Goal: Task Accomplishment & Management: Complete application form

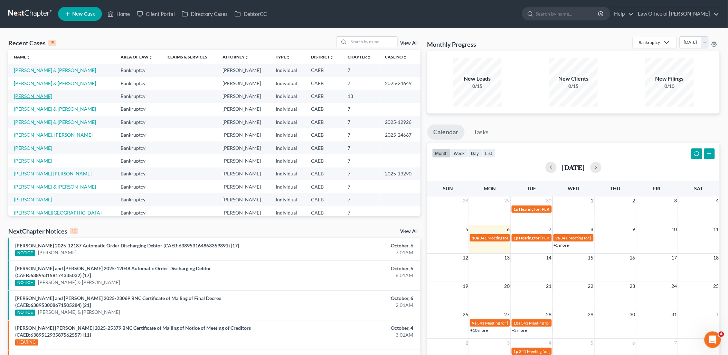
click at [29, 97] on link "[PERSON_NAME]" at bounding box center [33, 96] width 38 height 6
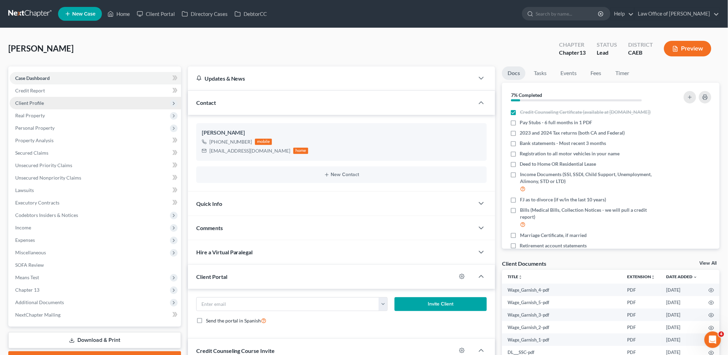
click at [25, 103] on span "Client Profile" at bounding box center [29, 103] width 29 height 6
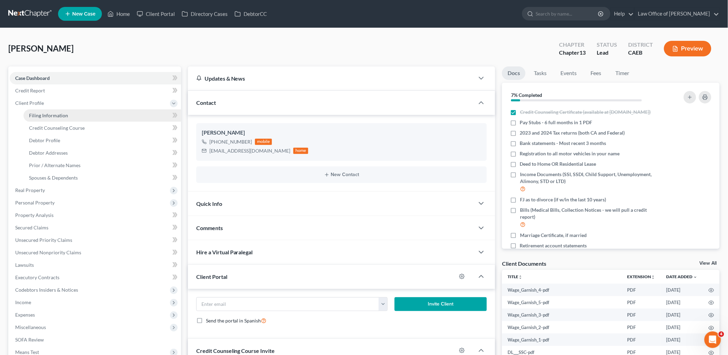
click at [57, 113] on span "Filing Information" at bounding box center [48, 115] width 39 height 6
select select "1"
select select "0"
select select "3"
select select "4"
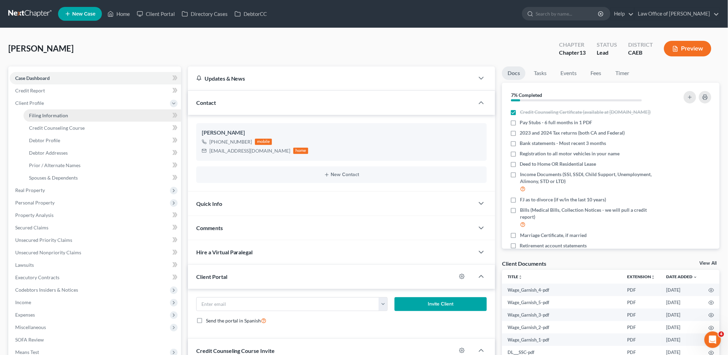
select select "1"
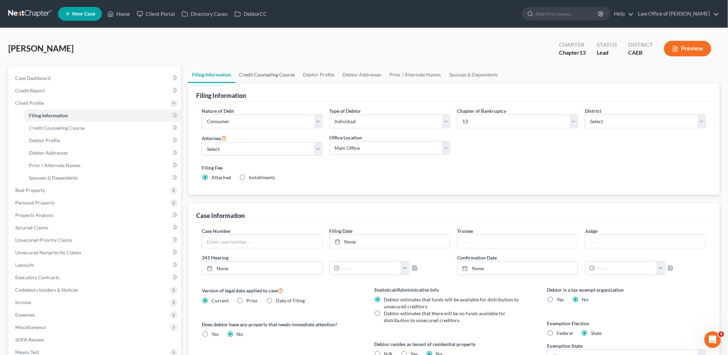
click at [272, 72] on link "Credit Counseling Course" at bounding box center [267, 74] width 64 height 17
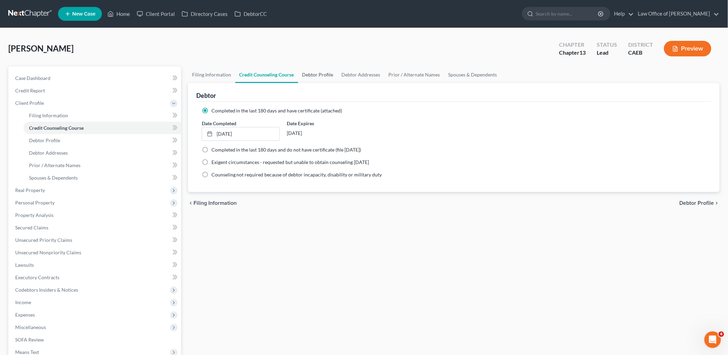
click at [320, 73] on link "Debtor Profile" at bounding box center [317, 74] width 39 height 17
select select "1"
select select "4"
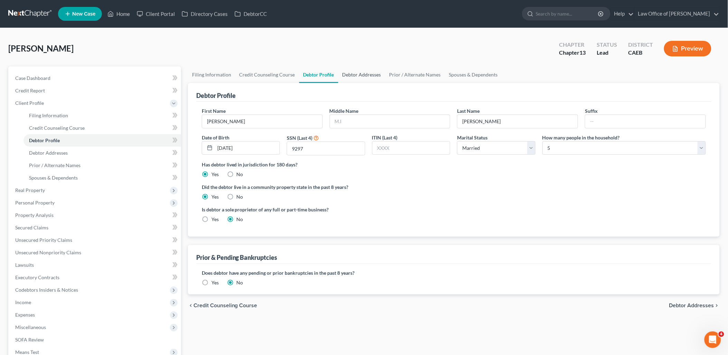
click at [360, 74] on link "Debtor Addresses" at bounding box center [361, 74] width 47 height 17
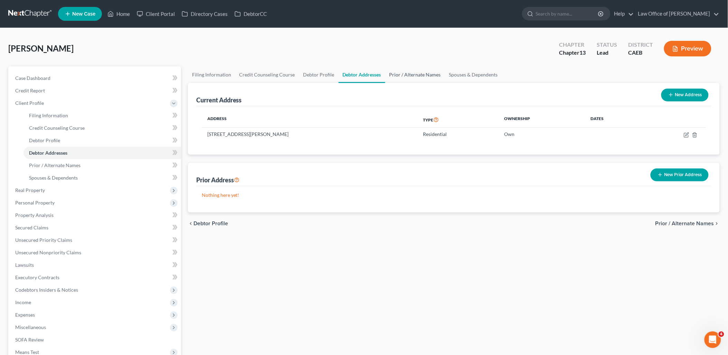
click at [407, 73] on link "Prior / Alternate Names" at bounding box center [415, 74] width 60 height 17
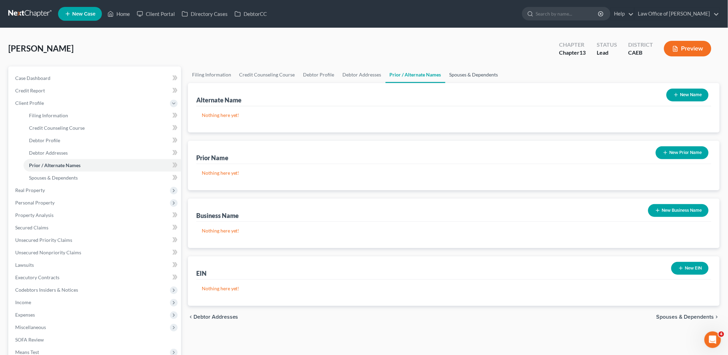
click at [461, 76] on link "Spouses & Dependents" at bounding box center [474, 74] width 57 height 17
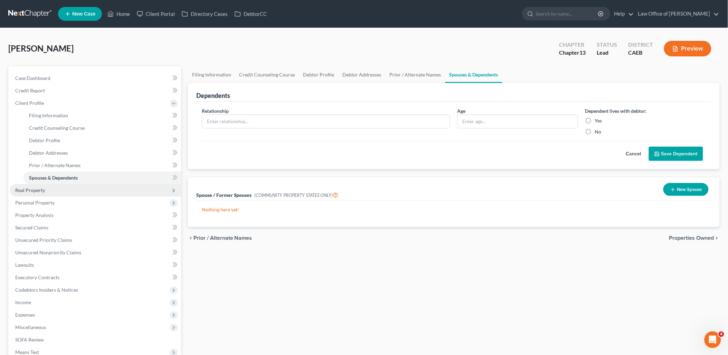
click at [30, 191] on span "Real Property" at bounding box center [30, 190] width 30 height 6
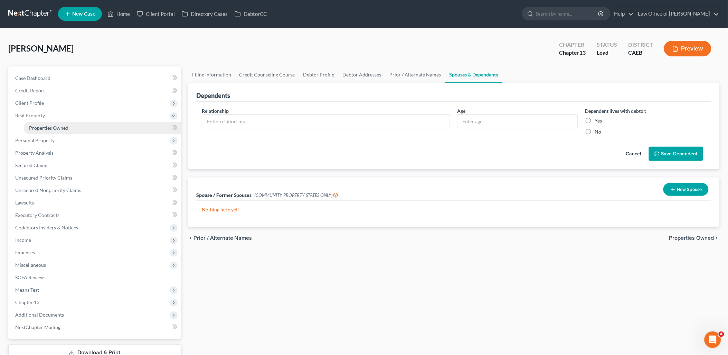
click at [34, 130] on span "Properties Owned" at bounding box center [48, 128] width 39 height 6
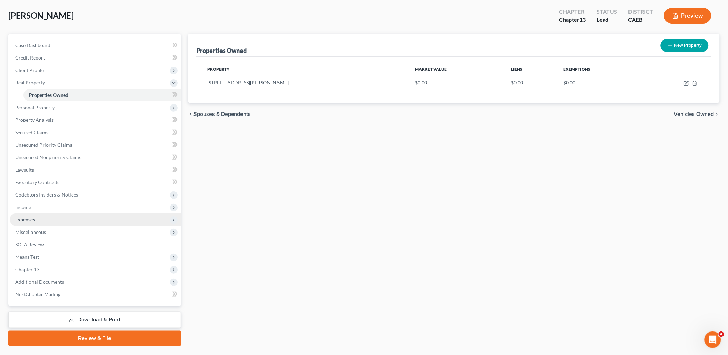
scroll to position [49, 0]
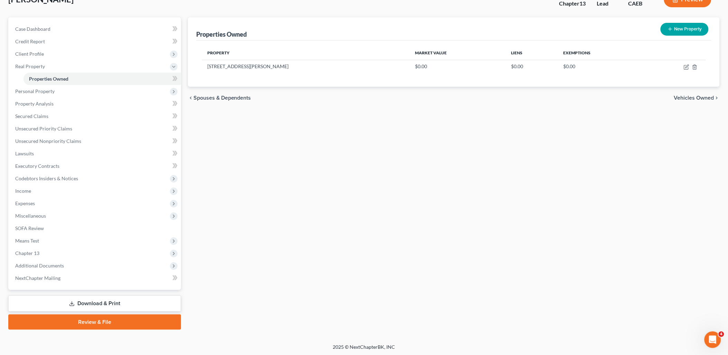
click at [99, 304] on link "Download & Print" at bounding box center [94, 303] width 173 height 16
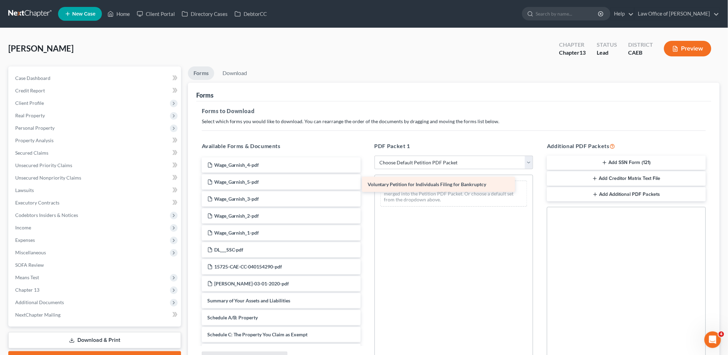
drag, startPoint x: 257, startPoint y: 299, endPoint x: 419, endPoint y: 183, distance: 199.2
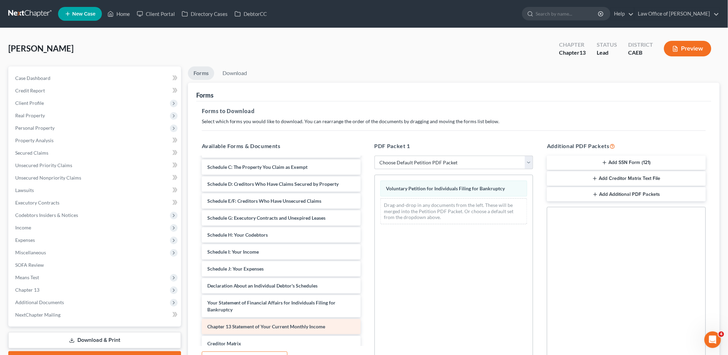
scroll to position [153, 0]
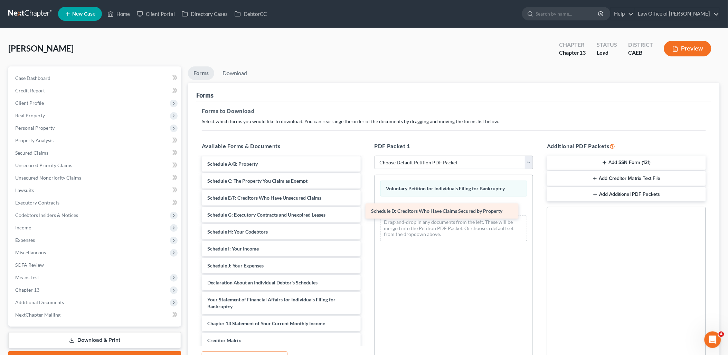
drag, startPoint x: 244, startPoint y: 196, endPoint x: 408, endPoint y: 210, distance: 164.4
click at [366, 210] on div "Schedule D: Creditors Who Have Claims Secured by Property Wage_Garnish_4-pdf Wa…" at bounding box center [281, 205] width 170 height 402
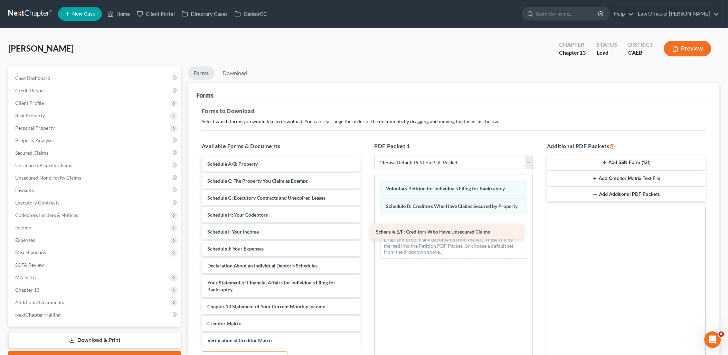
drag, startPoint x: 248, startPoint y: 201, endPoint x: 423, endPoint y: 232, distance: 177.1
click at [366, 232] on div "Schedule E/F: Creditors Who Have Unsecured Claims Wage_Garnish_4-pdf Wage_Garni…" at bounding box center [281, 196] width 170 height 385
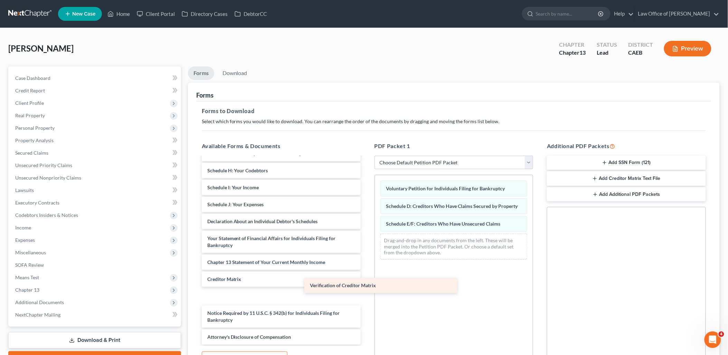
scroll to position [181, 0]
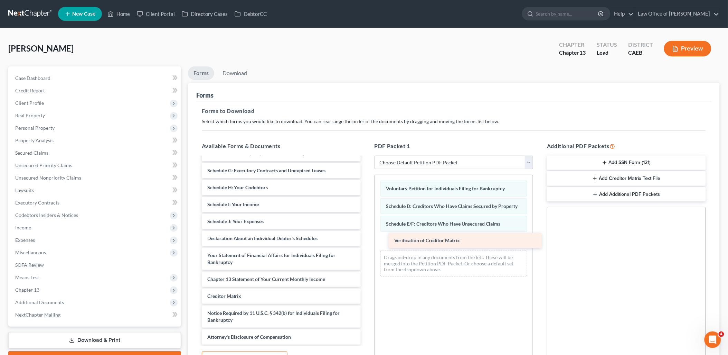
drag, startPoint x: 228, startPoint y: 299, endPoint x: 413, endPoint y: 244, distance: 193.0
click at [366, 244] on div "Verification of Creditor Matrix Wage_Garnish_4-pdf Wage_Garnish_5-pdf Wage_Garn…" at bounding box center [281, 160] width 170 height 368
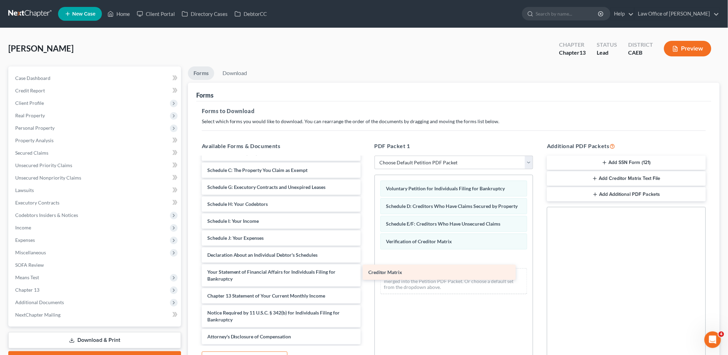
scroll to position [164, 0]
drag, startPoint x: 218, startPoint y: 292, endPoint x: 379, endPoint y: 268, distance: 163.2
click at [366, 268] on div "Creditor Matrix Wage_Garnish_4-pdf Wage_Garnish_5-pdf Wage_Garnish_3-pdf Wage_G…" at bounding box center [281, 168] width 170 height 351
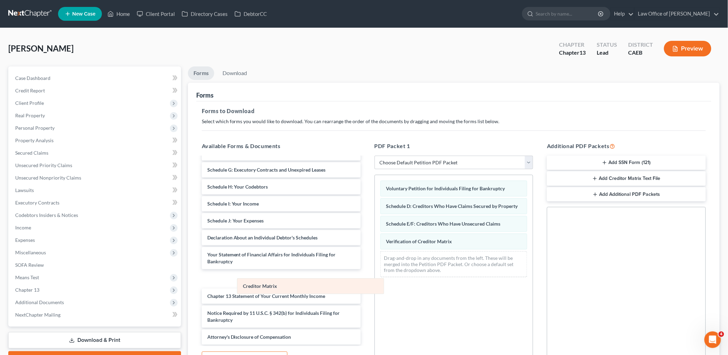
drag, startPoint x: 406, startPoint y: 262, endPoint x: 236, endPoint y: 296, distance: 174.1
click at [375, 282] on div "Creditor Matrix Voluntary Petition for Individuals Filing for Bankruptcy Schedu…" at bounding box center [454, 228] width 158 height 107
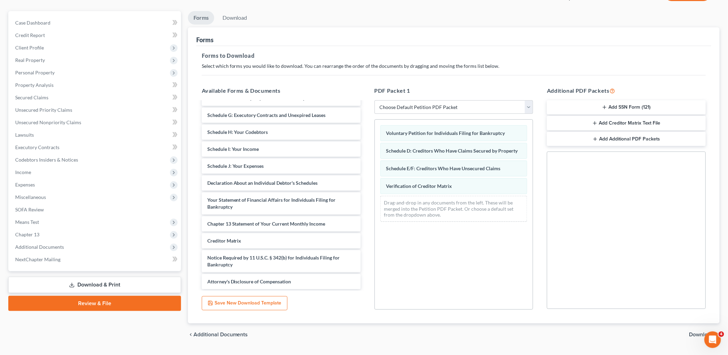
scroll to position [72, 0]
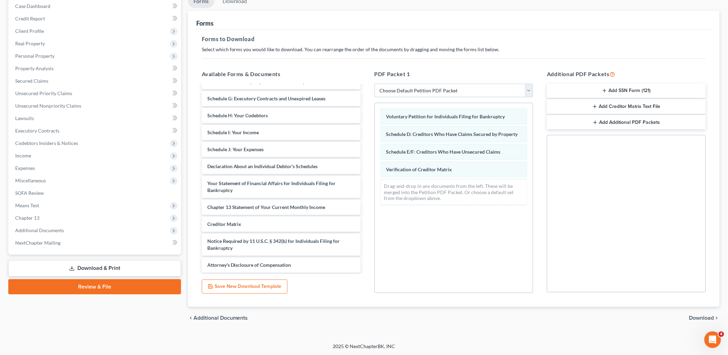
drag, startPoint x: 606, startPoint y: 87, endPoint x: 660, endPoint y: 72, distance: 57.2
click at [606, 88] on icon "button" at bounding box center [605, 91] width 6 height 6
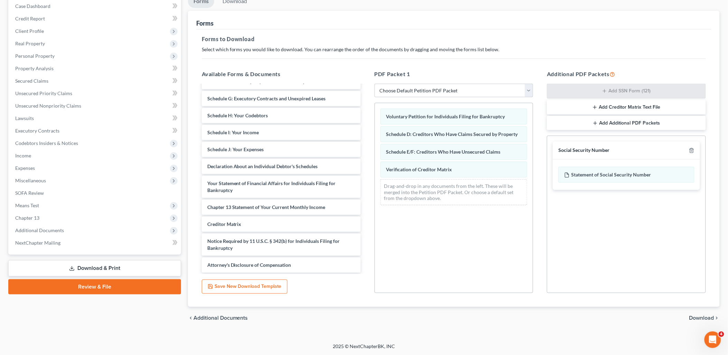
click at [702, 317] on span "Download" at bounding box center [702, 318] width 25 height 6
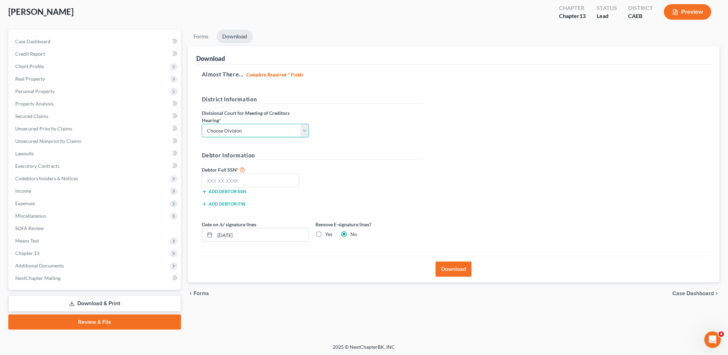
click at [265, 130] on select "Choose Division Fresno Modesto [GEOGRAPHIC_DATA]" at bounding box center [255, 131] width 107 height 14
select select "1"
click at [202, 124] on select "Choose Division Fresno Modesto [GEOGRAPHIC_DATA]" at bounding box center [255, 131] width 107 height 14
click at [233, 179] on input "text" at bounding box center [251, 181] width 98 height 14
type input "555-51-9297"
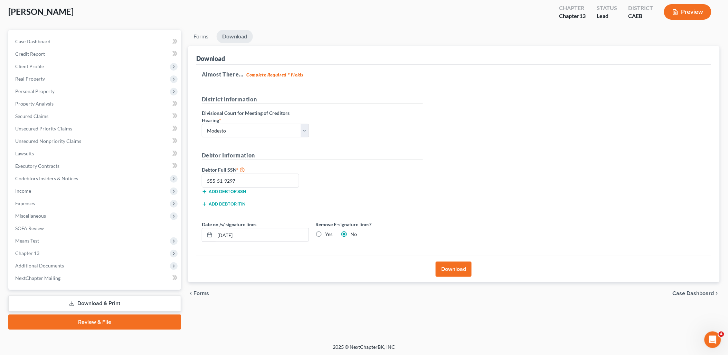
click at [326, 233] on label "Yes" at bounding box center [329, 234] width 7 height 7
click at [328, 233] on input "Yes" at bounding box center [330, 233] width 4 height 4
radio input "true"
radio input "false"
click at [457, 268] on button "Download" at bounding box center [454, 268] width 36 height 15
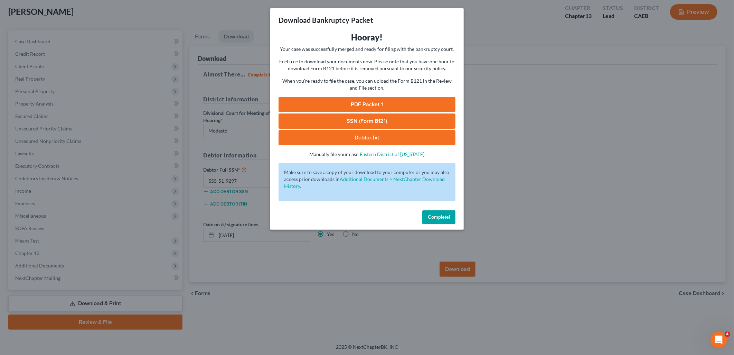
click at [346, 104] on link "PDF Packet 1" at bounding box center [367, 104] width 177 height 15
click at [355, 124] on link "SSN (Form B121)" at bounding box center [367, 120] width 177 height 15
click at [433, 222] on button "Complete!" at bounding box center [438, 217] width 33 height 14
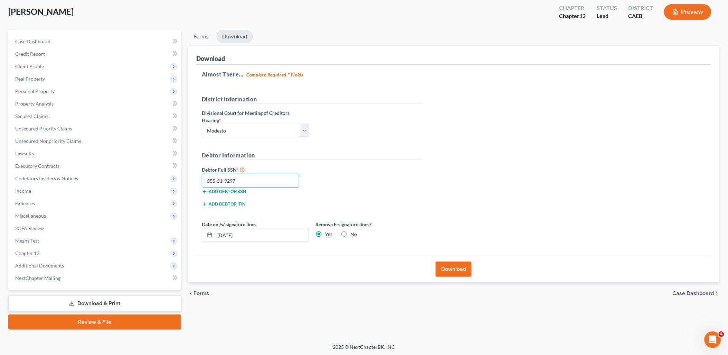
drag, startPoint x: 251, startPoint y: 181, endPoint x: 198, endPoint y: 187, distance: 52.9
click at [198, 187] on div "Almost There... Complete Required * Fields District Information Divisional Cour…" at bounding box center [453, 160] width 515 height 191
click at [50, 263] on span "Additional Documents" at bounding box center [39, 265] width 49 height 6
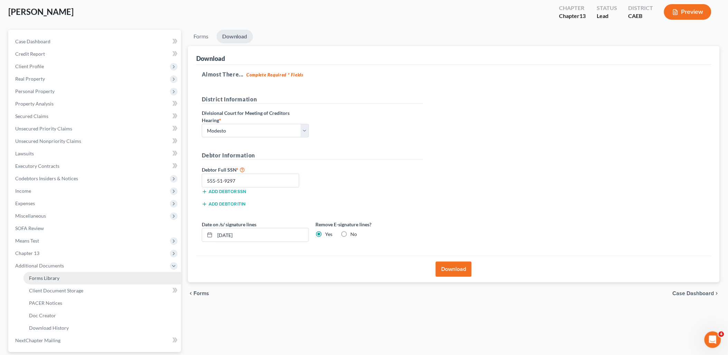
click at [50, 275] on span "Forms Library" at bounding box center [44, 278] width 30 height 6
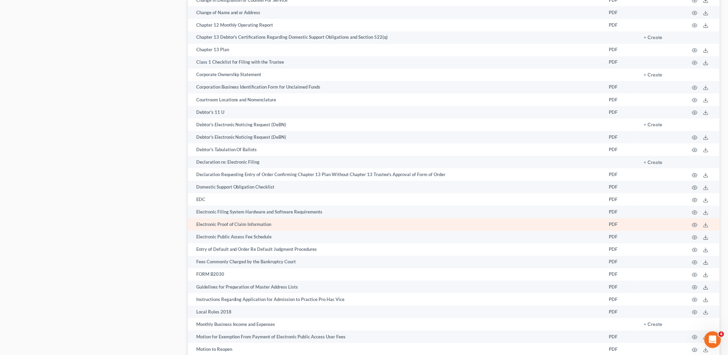
scroll to position [461, 0]
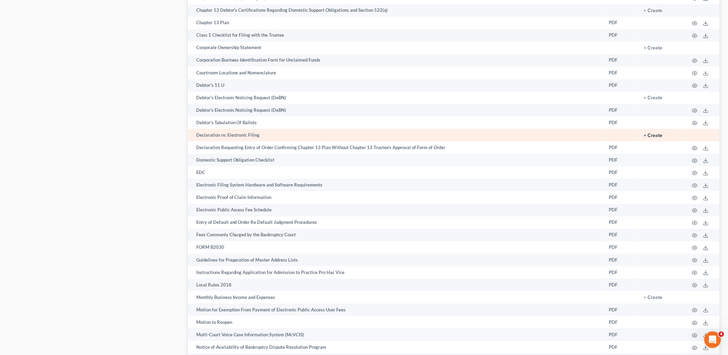
click at [661, 138] on button "+ Create" at bounding box center [653, 135] width 19 height 5
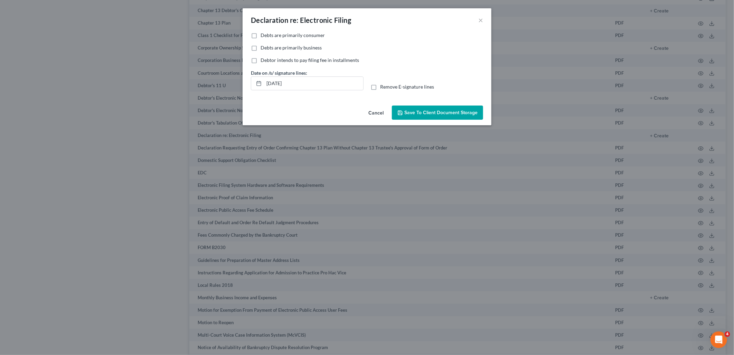
click at [261, 34] on label "Debts are primarily consumer" at bounding box center [293, 35] width 64 height 7
click at [263, 34] on input "Debts are primarily consumer" at bounding box center [265, 34] width 4 height 4
checkbox input "true"
click at [380, 86] on label "Remove E-signature lines" at bounding box center [407, 86] width 54 height 7
click at [383, 86] on input "Remove E-signature lines" at bounding box center [385, 85] width 4 height 4
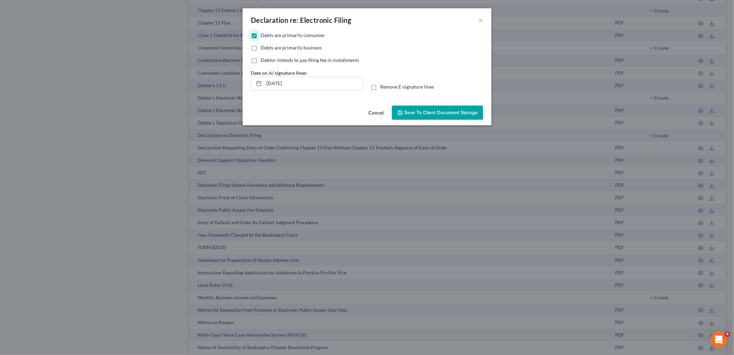
checkbox input "true"
click at [431, 111] on span "Save to Client Document Storage" at bounding box center [440, 113] width 73 height 6
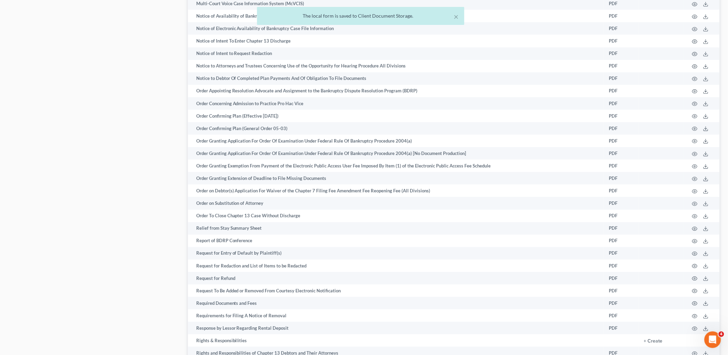
scroll to position [994, 0]
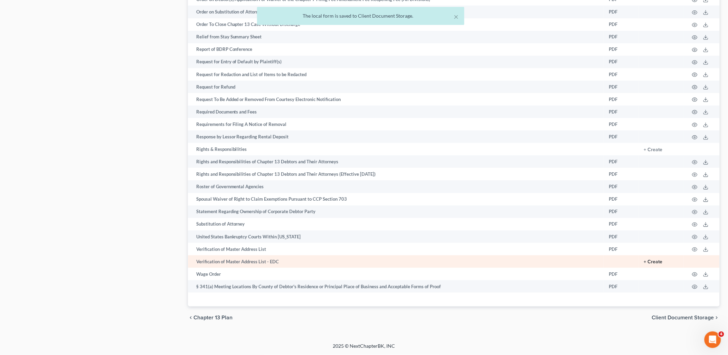
click at [654, 262] on button "+ Create" at bounding box center [653, 261] width 19 height 5
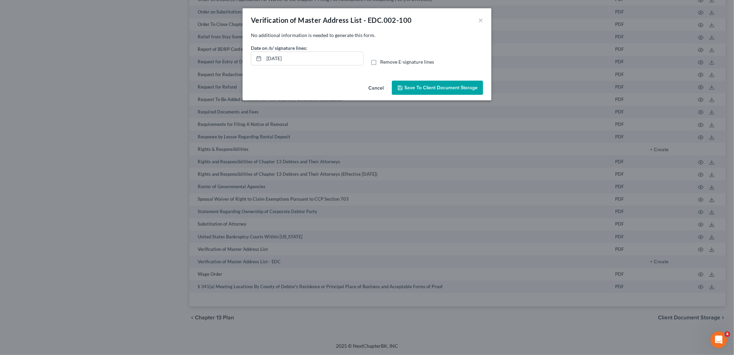
click at [380, 63] on label "Remove E-signature lines" at bounding box center [407, 61] width 54 height 7
click at [383, 63] on input "Remove E-signature lines" at bounding box center [385, 60] width 4 height 4
checkbox input "true"
click at [420, 87] on span "Save to Client Document Storage" at bounding box center [440, 88] width 73 height 6
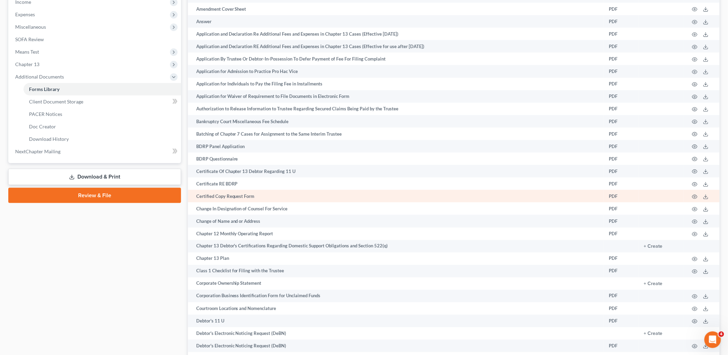
scroll to position [0, 0]
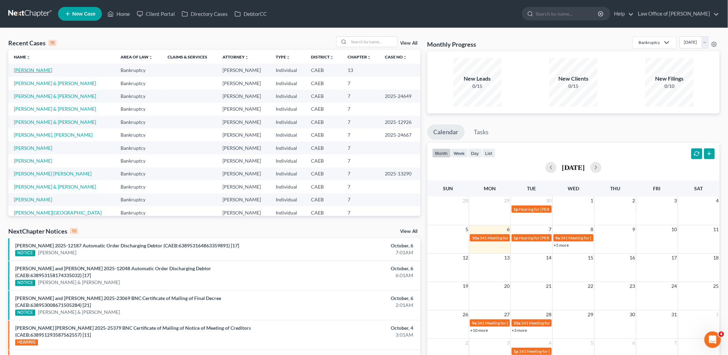
click at [30, 70] on link "[PERSON_NAME]" at bounding box center [33, 70] width 38 height 6
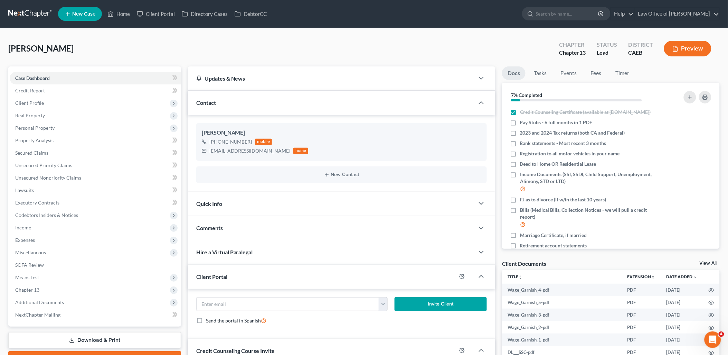
click at [707, 265] on link "View All" at bounding box center [708, 263] width 17 height 5
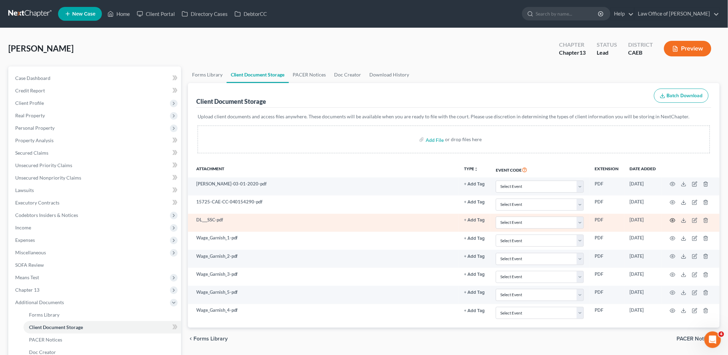
click at [675, 219] on icon "button" at bounding box center [673, 220] width 5 height 4
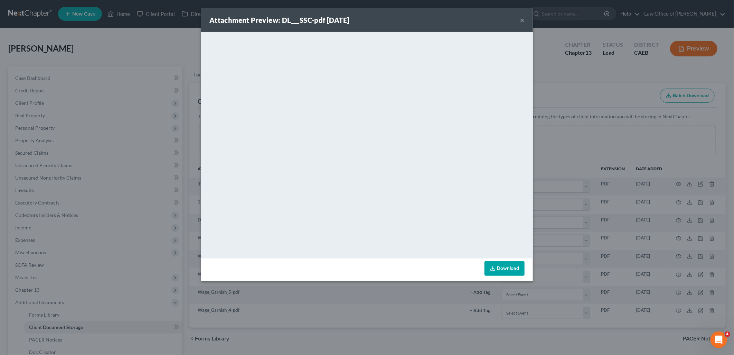
click at [525, 19] on div "Attachment Preview: DL___SSC-pdf 10/06/2025 ×" at bounding box center [367, 20] width 332 height 24
click at [520, 20] on button "×" at bounding box center [522, 20] width 5 height 8
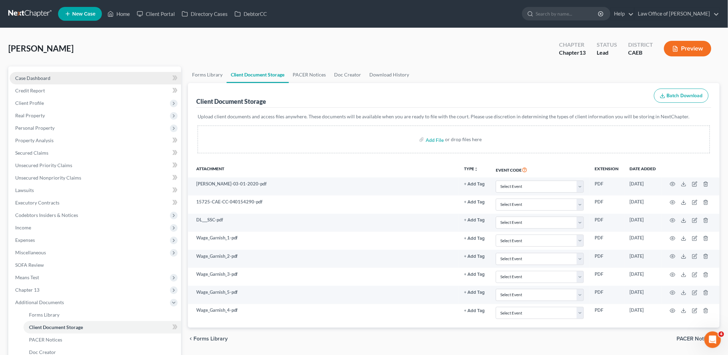
click at [21, 75] on span "Case Dashboard" at bounding box center [32, 78] width 35 height 6
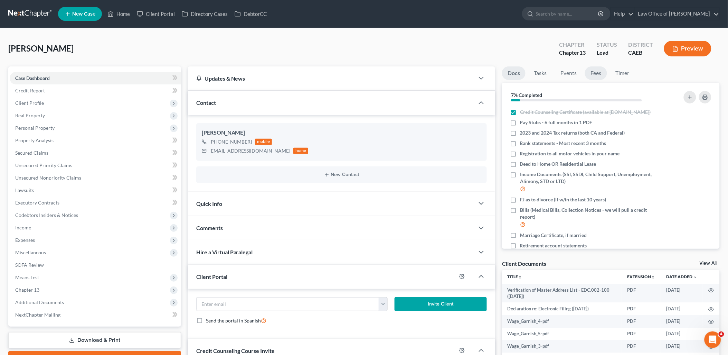
click at [595, 73] on link "Fees" at bounding box center [596, 72] width 22 height 13
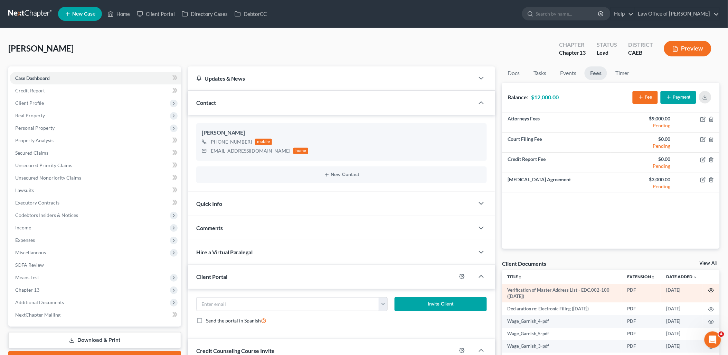
click at [709, 291] on icon "button" at bounding box center [712, 290] width 6 height 6
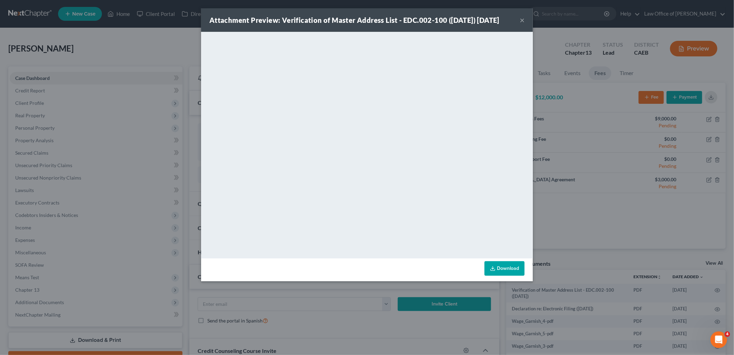
click at [505, 275] on link "Download" at bounding box center [505, 268] width 40 height 15
click at [524, 24] on button "×" at bounding box center [522, 20] width 5 height 8
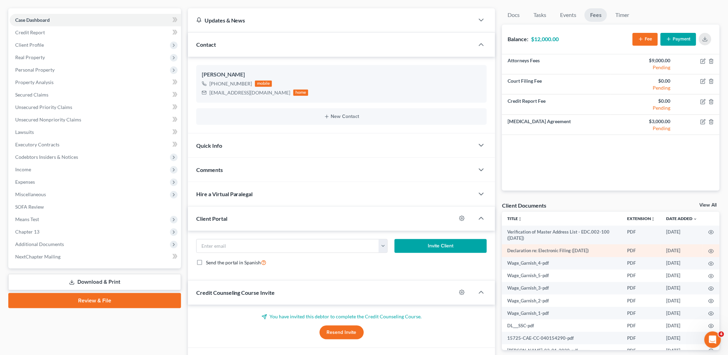
scroll to position [101, 0]
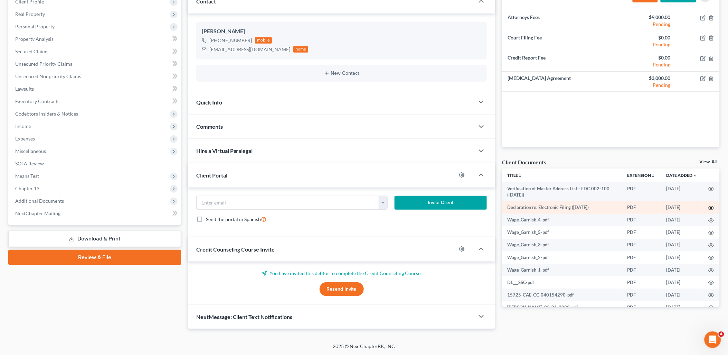
click at [709, 207] on icon "button" at bounding box center [712, 208] width 6 height 6
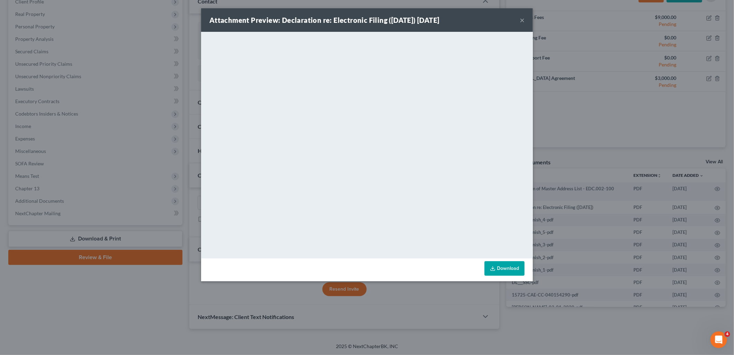
click at [522, 22] on button "×" at bounding box center [522, 20] width 5 height 8
